Goal: Information Seeking & Learning: Learn about a topic

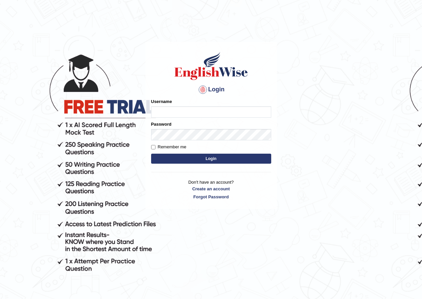
type input "kalsang_parramatta"
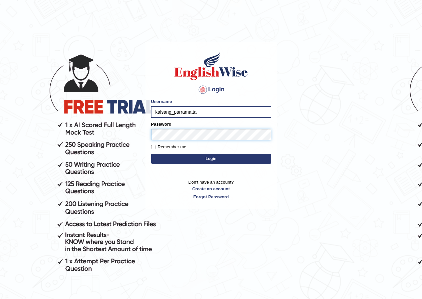
click at [151, 154] on button "Login" at bounding box center [211, 159] width 120 height 10
click at [222, 160] on button "Login" at bounding box center [211, 159] width 120 height 10
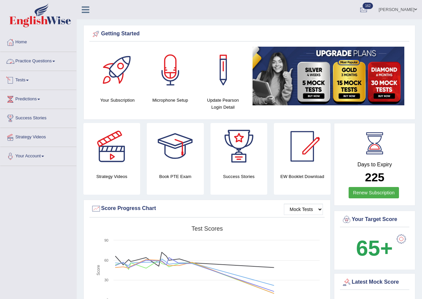
click at [42, 62] on link "Practice Questions" at bounding box center [38, 60] width 76 height 17
drag, startPoint x: 0, startPoint y: 0, endPoint x: 42, endPoint y: 62, distance: 74.9
click at [42, 62] on link "Practice Questions" at bounding box center [38, 60] width 76 height 17
click at [44, 57] on link "Practice Questions" at bounding box center [38, 60] width 76 height 17
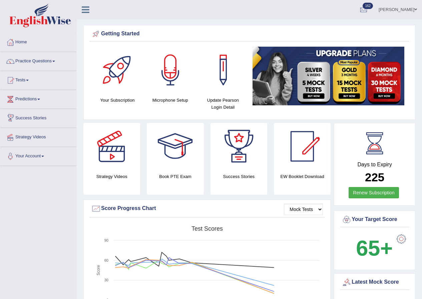
click at [44, 62] on link "Practice Questions" at bounding box center [38, 60] width 76 height 17
click at [43, 61] on link "Practice Questions" at bounding box center [38, 60] width 76 height 17
click at [48, 63] on link "Practice Questions" at bounding box center [38, 60] width 76 height 17
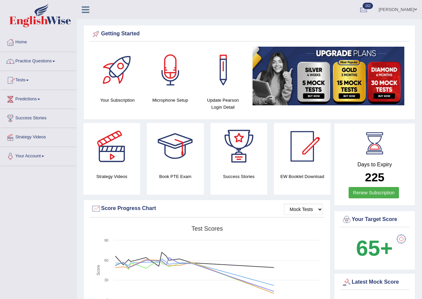
click at [48, 63] on link "Practice Questions" at bounding box center [38, 60] width 76 height 17
click at [49, 60] on link "Practice Questions" at bounding box center [38, 60] width 76 height 17
click at [38, 119] on link "Success Stories" at bounding box center [38, 117] width 76 height 17
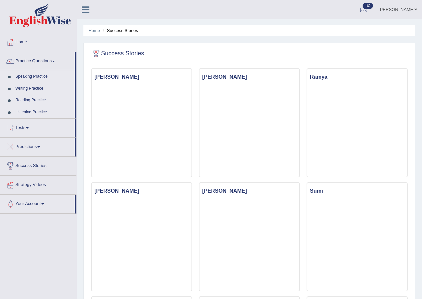
click at [40, 88] on link "Writing Practice" at bounding box center [43, 89] width 62 height 12
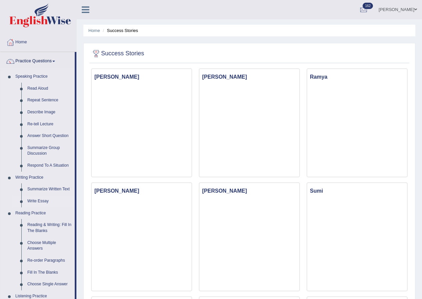
click at [40, 202] on link "Write Essay" at bounding box center [49, 201] width 50 height 12
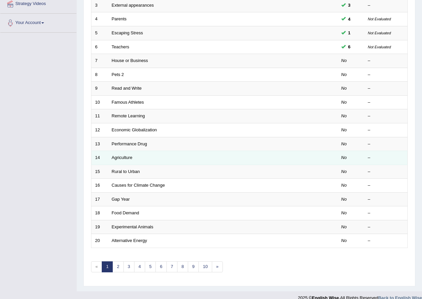
scroll to position [142, 0]
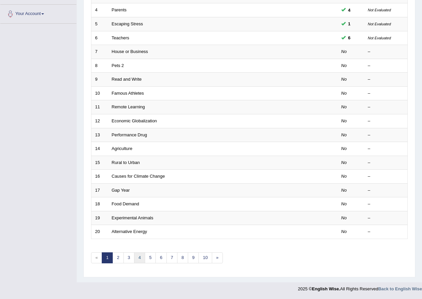
click at [136, 258] on link "4" at bounding box center [139, 257] width 11 height 11
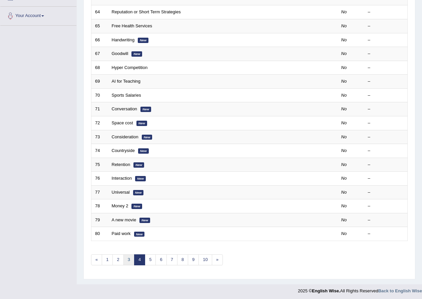
scroll to position [142, 0]
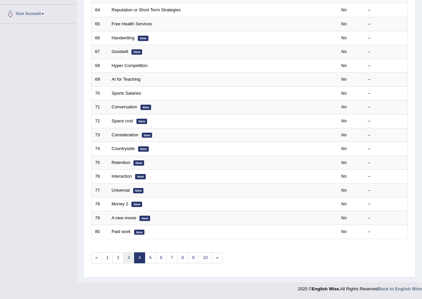
click at [130, 257] on link "3" at bounding box center [128, 257] width 11 height 11
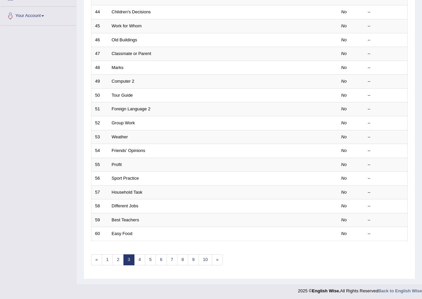
scroll to position [142, 0]
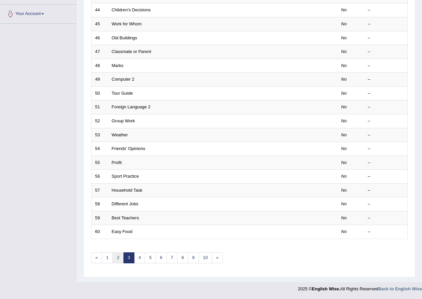
click at [117, 257] on link "2" at bounding box center [117, 257] width 11 height 11
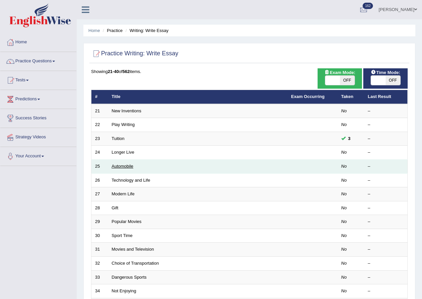
click at [121, 167] on link "Automobile" at bounding box center [123, 166] width 22 height 5
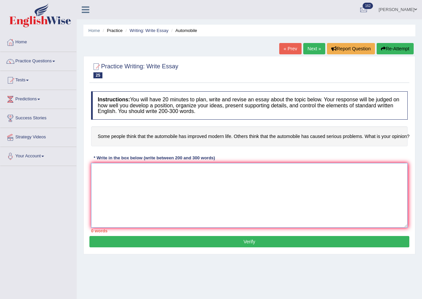
click at [113, 184] on textarea at bounding box center [249, 195] width 316 height 65
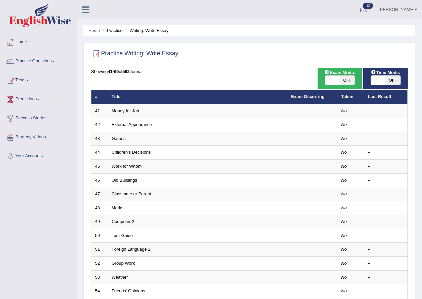
click at [390, 79] on span "OFF" at bounding box center [392, 80] width 15 height 9
checkbox input "true"
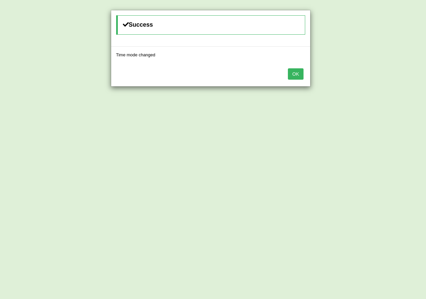
click at [296, 77] on button "OK" at bounding box center [295, 73] width 15 height 11
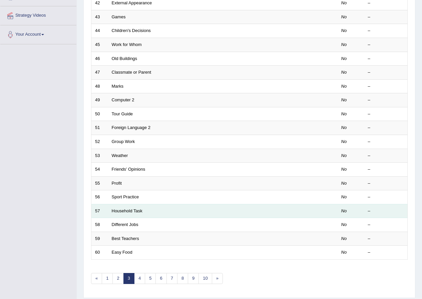
scroll to position [142, 0]
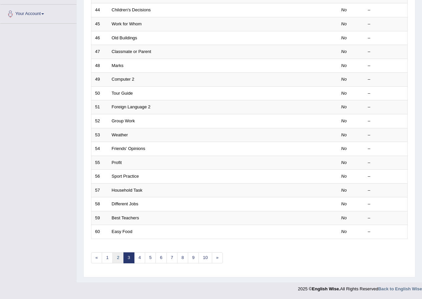
click at [116, 254] on link "2" at bounding box center [117, 257] width 11 height 11
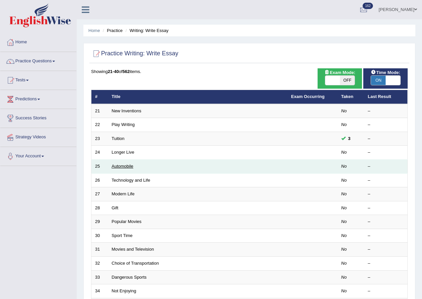
click at [118, 167] on link "Automobile" at bounding box center [123, 166] width 22 height 5
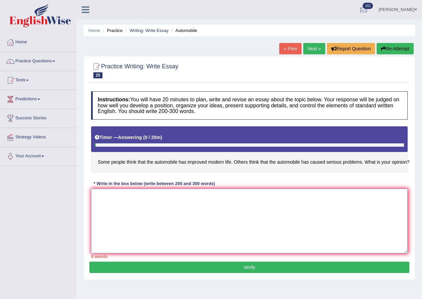
click at [114, 217] on textarea at bounding box center [249, 221] width 316 height 65
click at [386, 10] on link "Kalsang Dolker" at bounding box center [397, 8] width 48 height 17
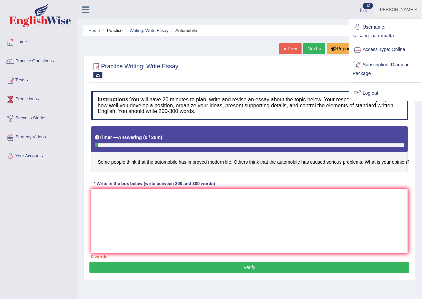
click at [368, 91] on link "Log out" at bounding box center [385, 93] width 72 height 15
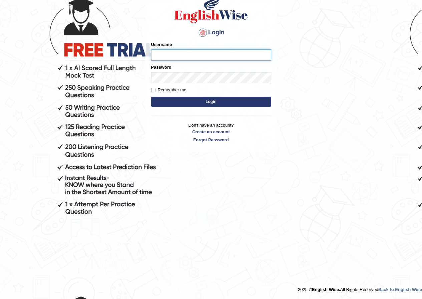
scroll to position [0, 1184]
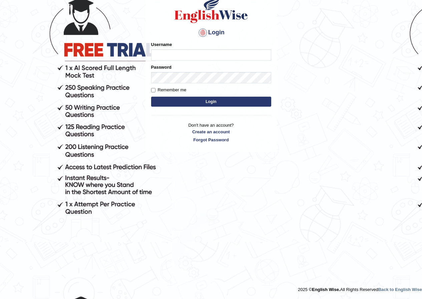
scroll to position [0, 3656]
type input "..."
